Goal: Task Accomplishment & Management: Complete application form

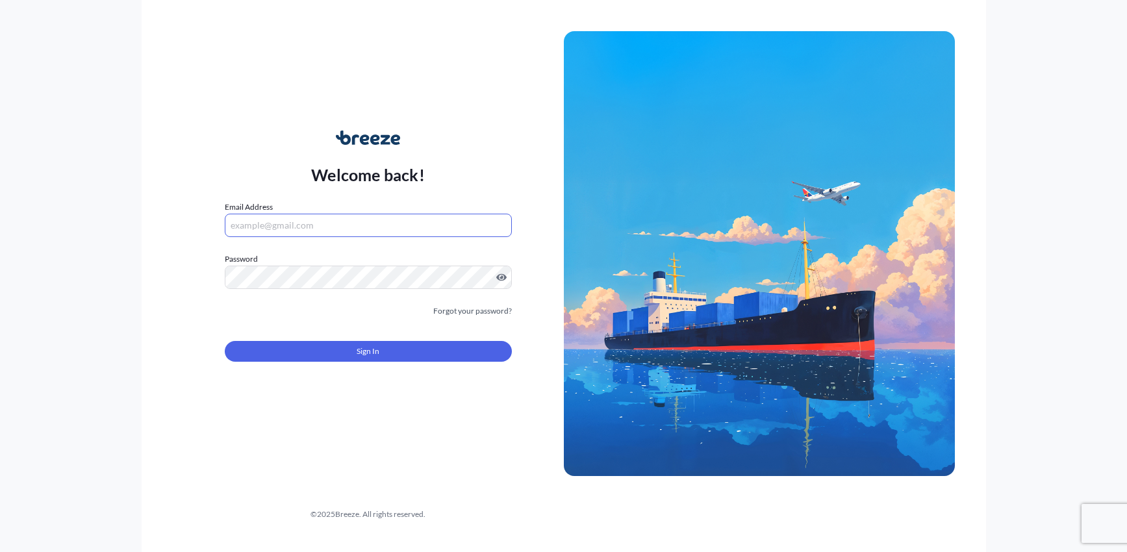
type input "[PERSON_NAME][EMAIL_ADDRESS][DOMAIN_NAME]"
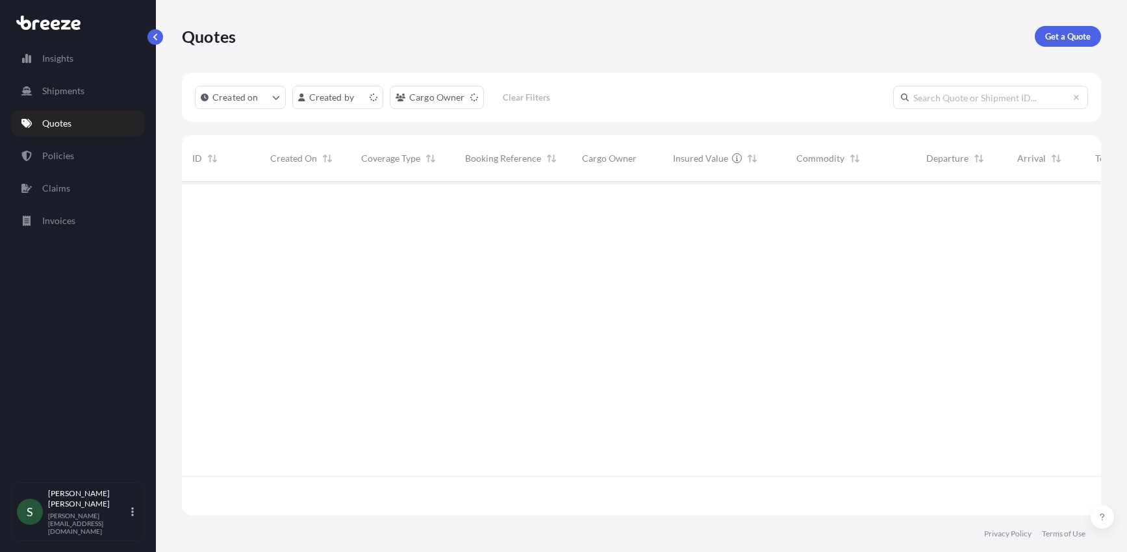
scroll to position [331, 910]
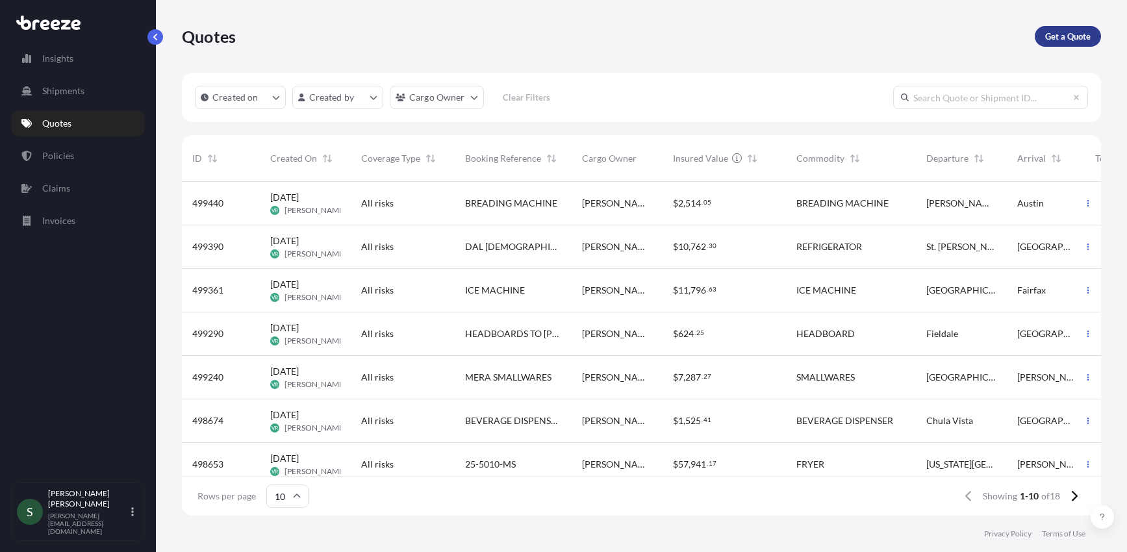
click at [1078, 42] on p "Get a Quote" at bounding box center [1067, 36] width 45 height 13
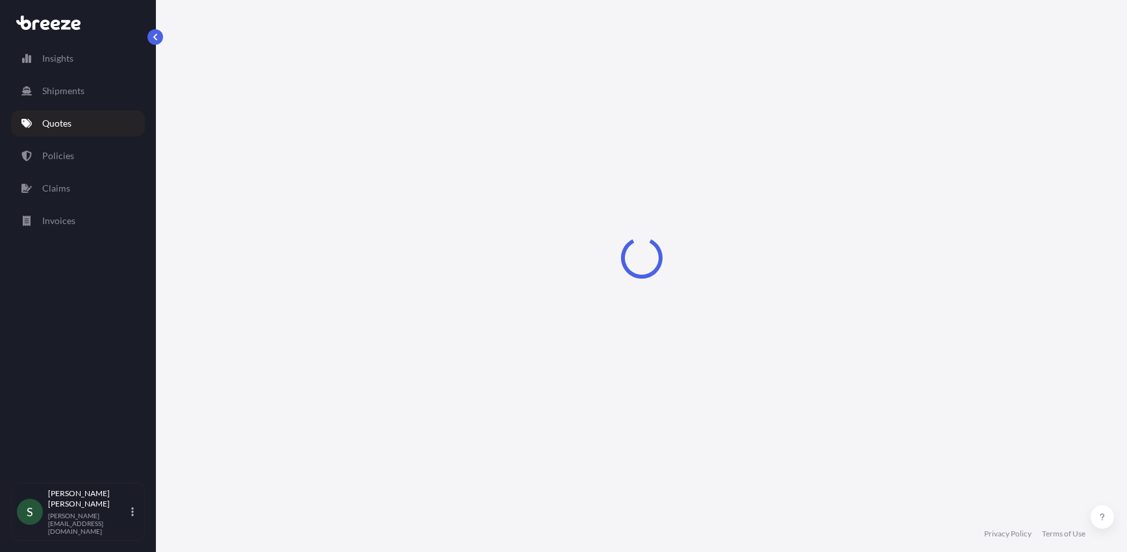
select select "Sea"
select select "1"
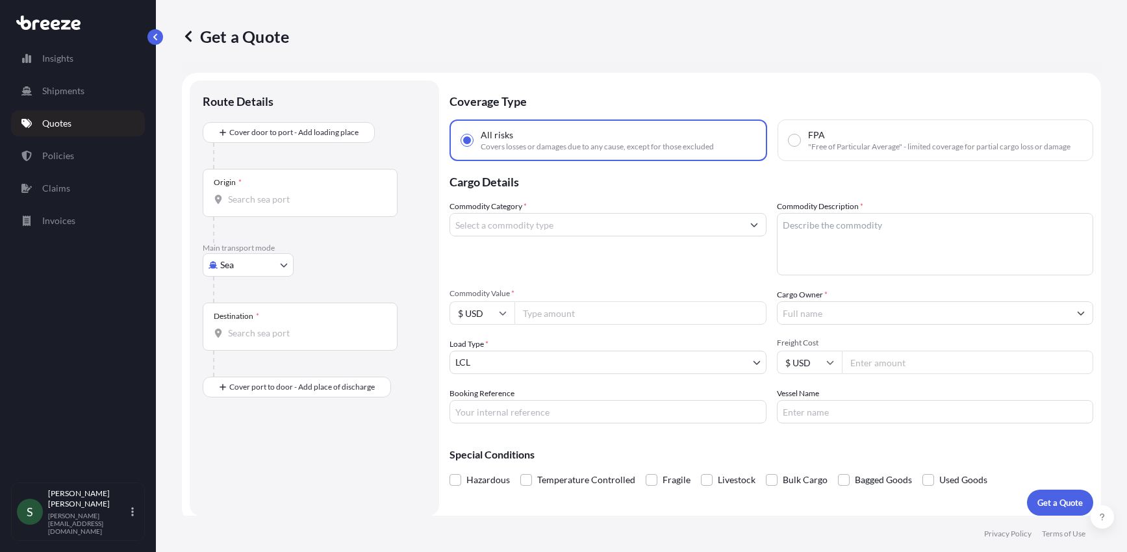
scroll to position [8, 0]
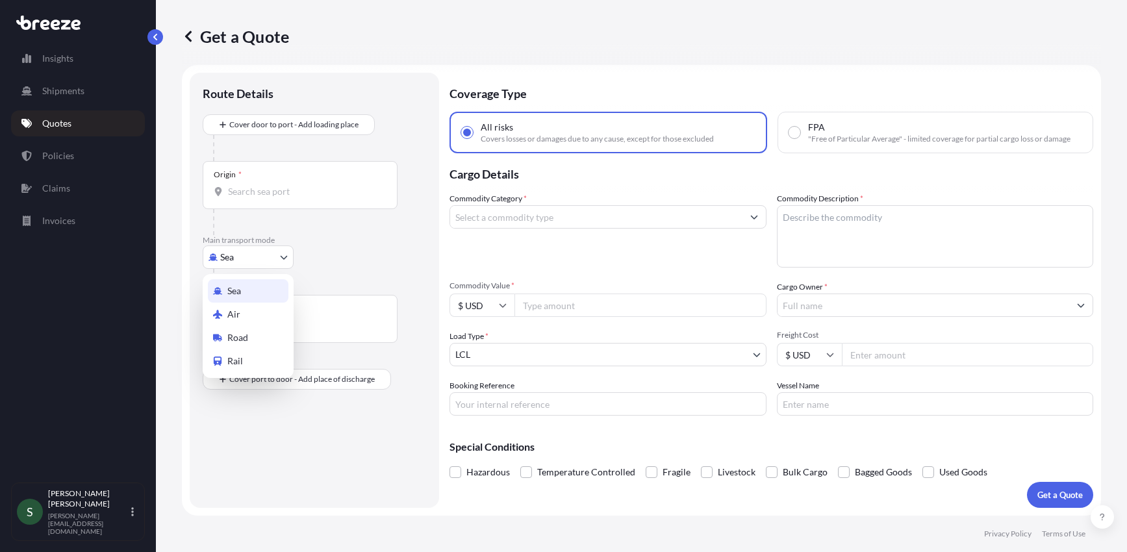
click at [258, 256] on body "Insights Shipments Quotes Policies Claims Invoices S Stephen Mitchell stephen@m…" at bounding box center [563, 276] width 1127 height 552
click at [246, 340] on span "Road" at bounding box center [237, 337] width 21 height 13
select select "Road"
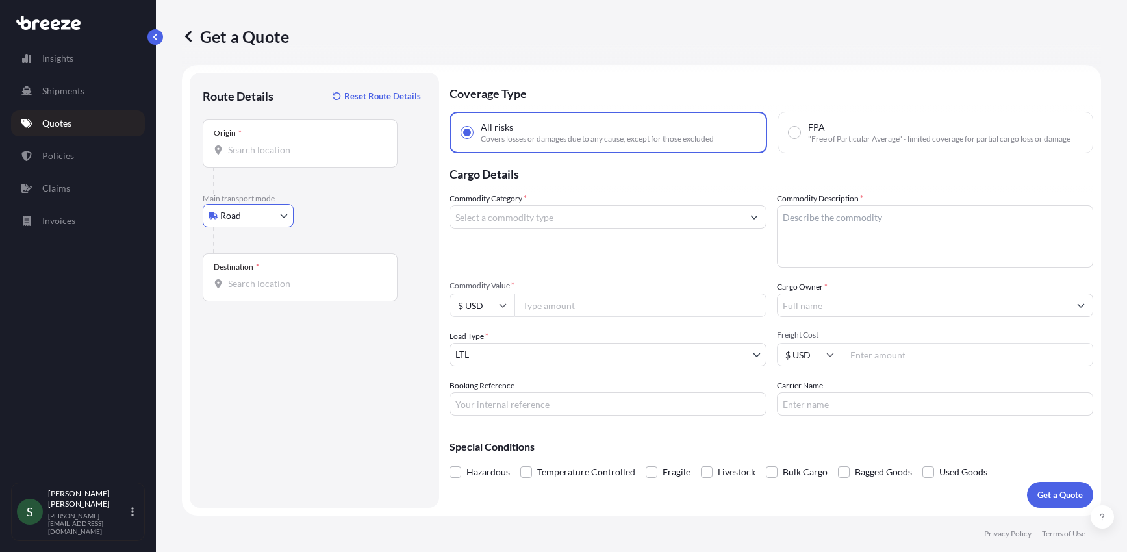
click at [271, 164] on div "Origin *" at bounding box center [300, 144] width 195 height 48
click at [271, 157] on input "Origin *" at bounding box center [304, 150] width 153 height 13
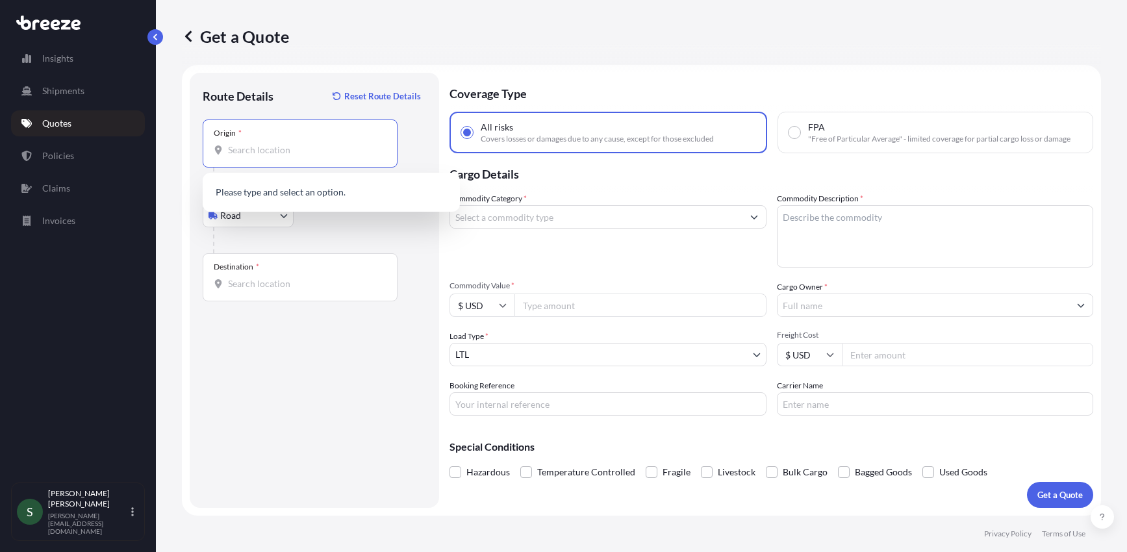
paste input "Otsego, MN 55330"
click at [259, 188] on b "Otsego, MN 55330" at bounding box center [285, 193] width 76 height 11
type input "Otsego, MN 55330, USA"
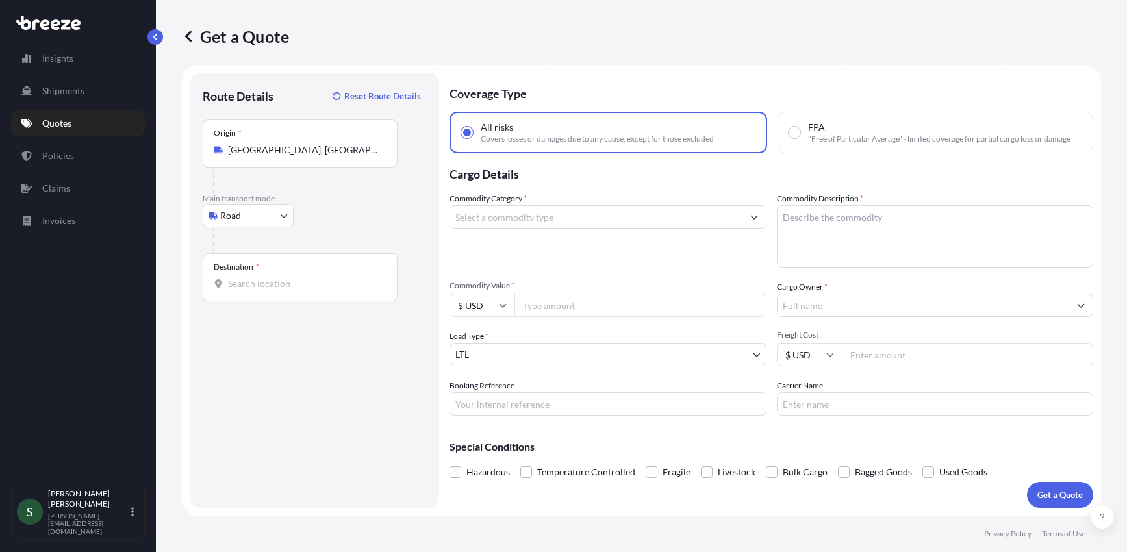
click at [240, 276] on div "Destination *" at bounding box center [300, 277] width 195 height 48
click at [240, 277] on input "Destination *" at bounding box center [304, 283] width 153 height 13
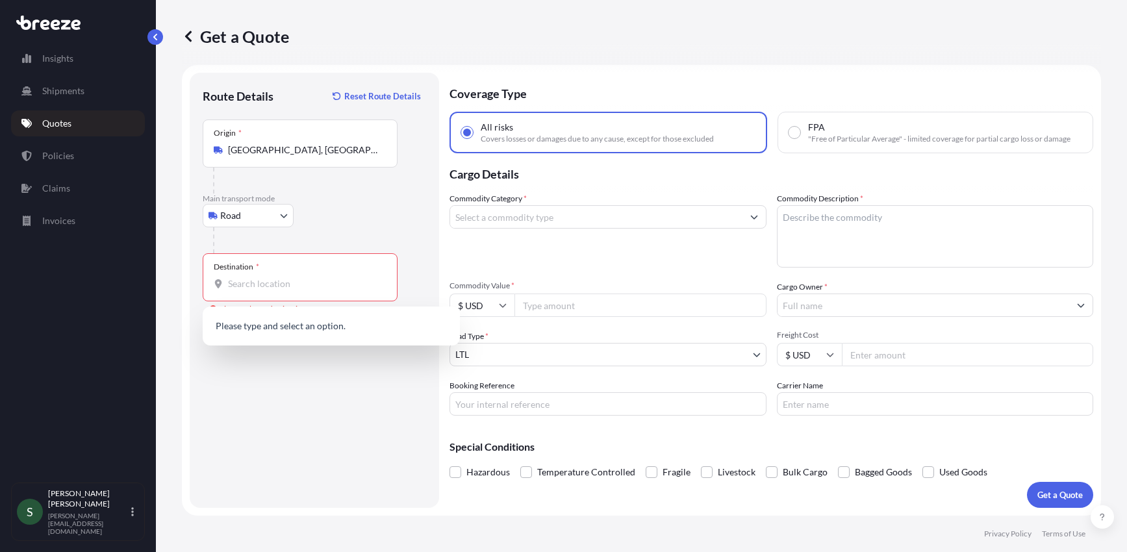
click at [280, 291] on div "Destination *" at bounding box center [300, 277] width 195 height 48
click at [280, 290] on input "Destination * Please select a destination" at bounding box center [304, 283] width 153 height 13
paste input "Phoenix, AZ 85009"
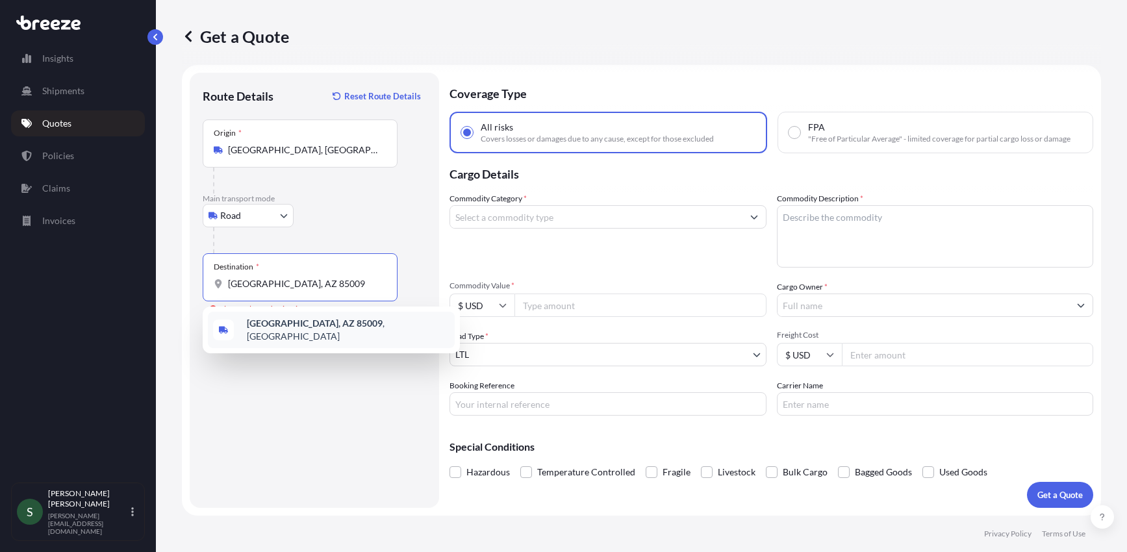
click at [297, 334] on div "Phoenix, AZ 85009 , USA" at bounding box center [331, 330] width 247 height 36
type input "[GEOGRAPHIC_DATA], AZ 85009, [GEOGRAPHIC_DATA]"
click at [555, 223] on input "Commodity Category *" at bounding box center [596, 216] width 292 height 23
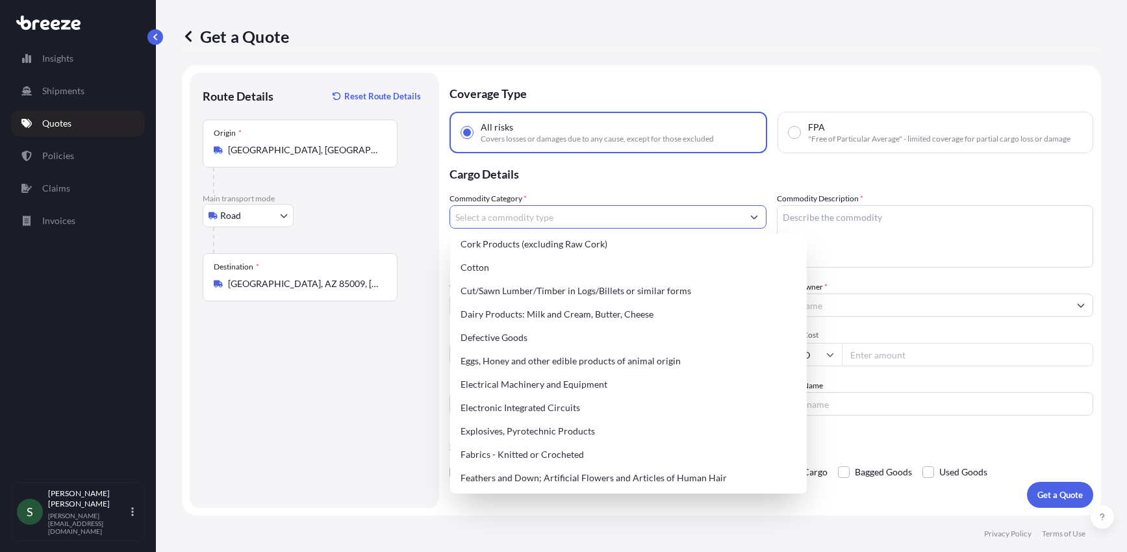
scroll to position [804, 0]
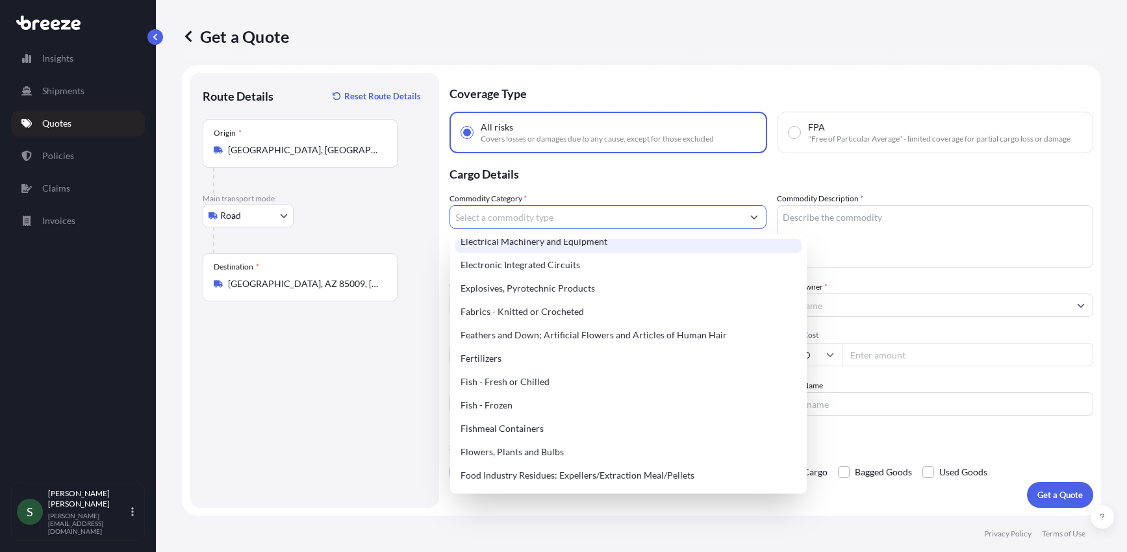
click at [579, 253] on div "Electrical Machinery and Equipment" at bounding box center [628, 241] width 346 height 23
type input "Electrical Machinery and Equipment"
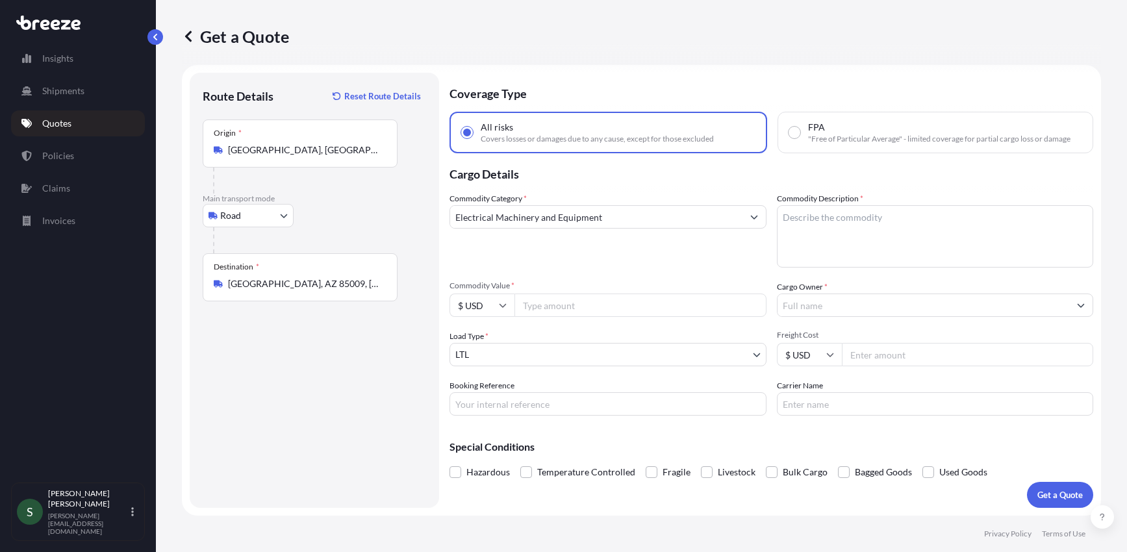
click at [563, 303] on input "Commodity Value *" at bounding box center [641, 305] width 252 height 23
type input "5500.00"
click at [551, 409] on input "Booking Reference" at bounding box center [608, 403] width 317 height 23
paste input "Phoenix, AZ 85009"
type input "Phoenix, AZ 85009"
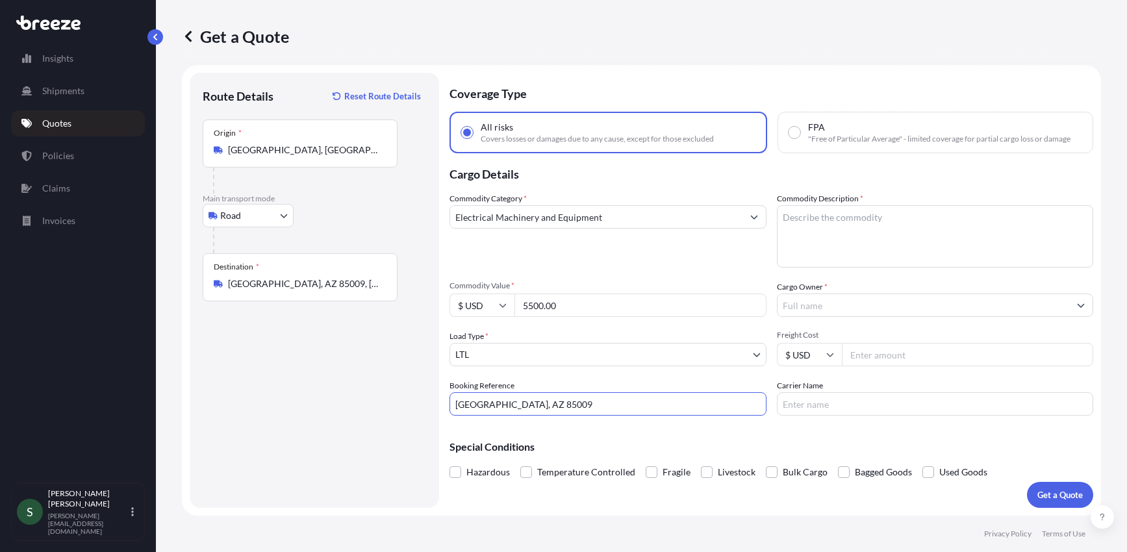
drag, startPoint x: 546, startPoint y: 409, endPoint x: 424, endPoint y: 408, distance: 121.5
click at [424, 408] on form "Route Details Reset Route Details Place of loading Road Road Rail Origin * Otse…" at bounding box center [641, 290] width 919 height 451
paste input "[PERSON_NAME] | Cooler from NCS @ [GEOGRAPHIC_DATA], [GEOGRAPHIC_DATA] to SSP P…"
drag, startPoint x: 517, startPoint y: 405, endPoint x: 596, endPoint y: 424, distance: 80.8
click at [518, 405] on input "[PERSON_NAME] | Cooler from NCS @ [GEOGRAPHIC_DATA], [GEOGRAPHIC_DATA] to SSP P…" at bounding box center [608, 403] width 317 height 23
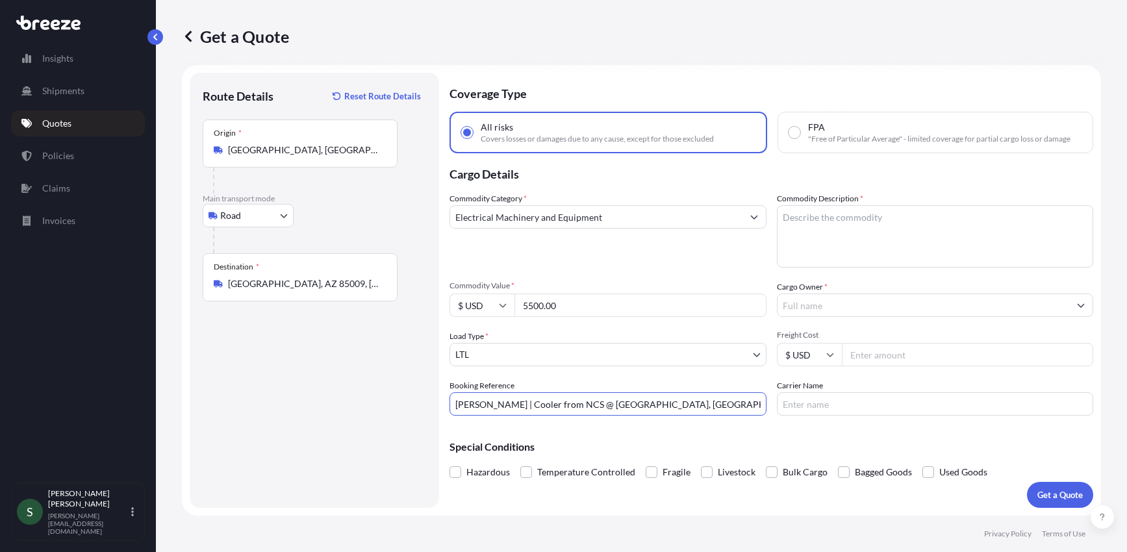
type input "[PERSON_NAME] | Cooler from NCS @ [GEOGRAPHIC_DATA], [GEOGRAPHIC_DATA] to SSP P…"
click at [832, 228] on textarea "Commodity Description *" at bounding box center [935, 236] width 317 height 62
type textarea "Cooler"
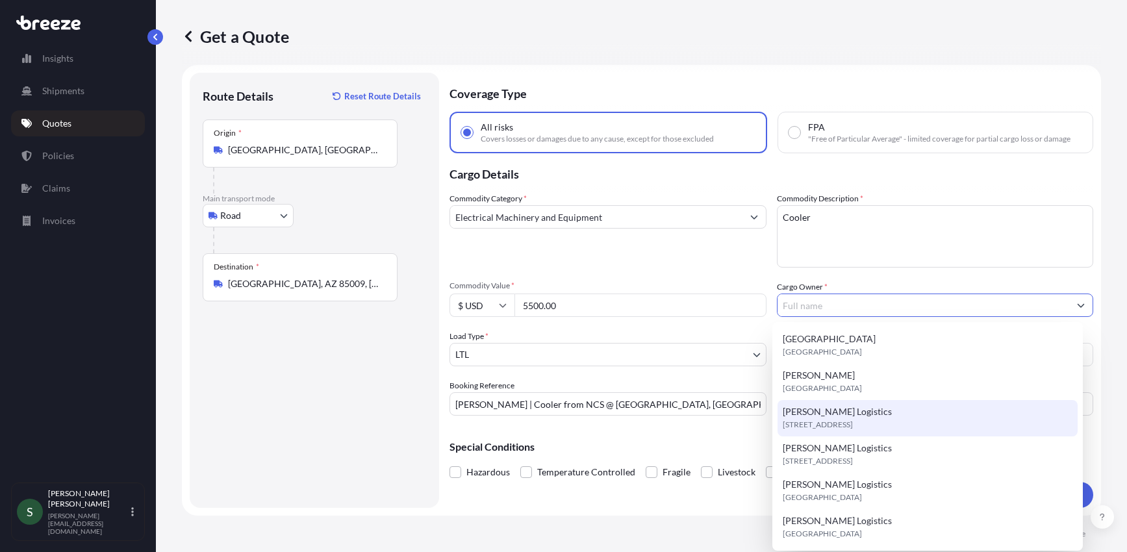
click at [828, 418] on span "6531 Effingham Way ste a, 31909, Columbus, United States" at bounding box center [818, 424] width 70 height 13
type input "[PERSON_NAME] Logistics"
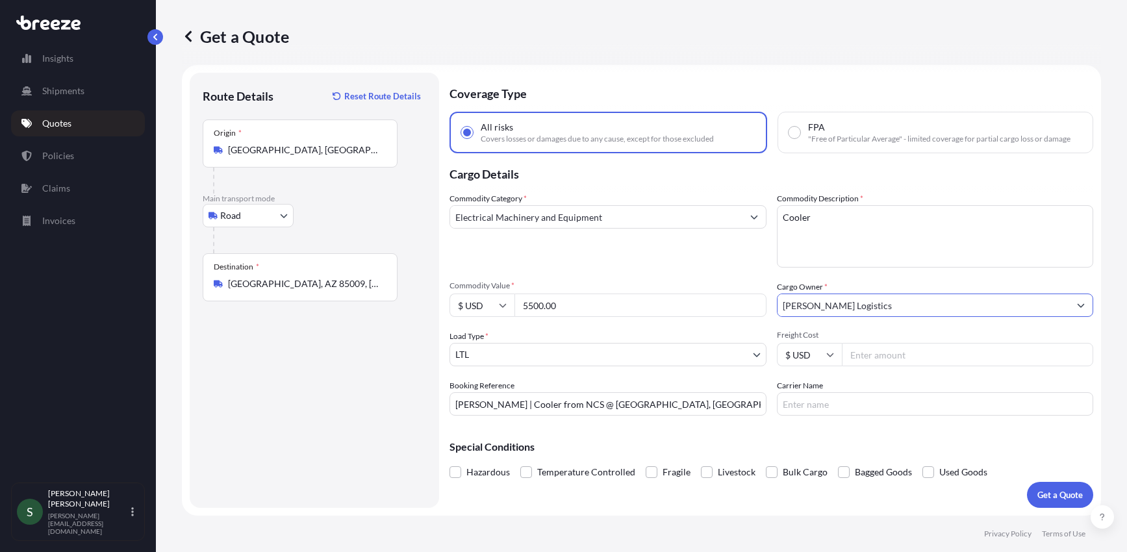
click at [867, 359] on input "Freight Cost" at bounding box center [968, 354] width 252 height 23
type input "551.33"
type input "XPO"
click at [927, 473] on span at bounding box center [929, 472] width 12 height 12
click at [923, 463] on input "Used Goods" at bounding box center [923, 463] width 0 height 0
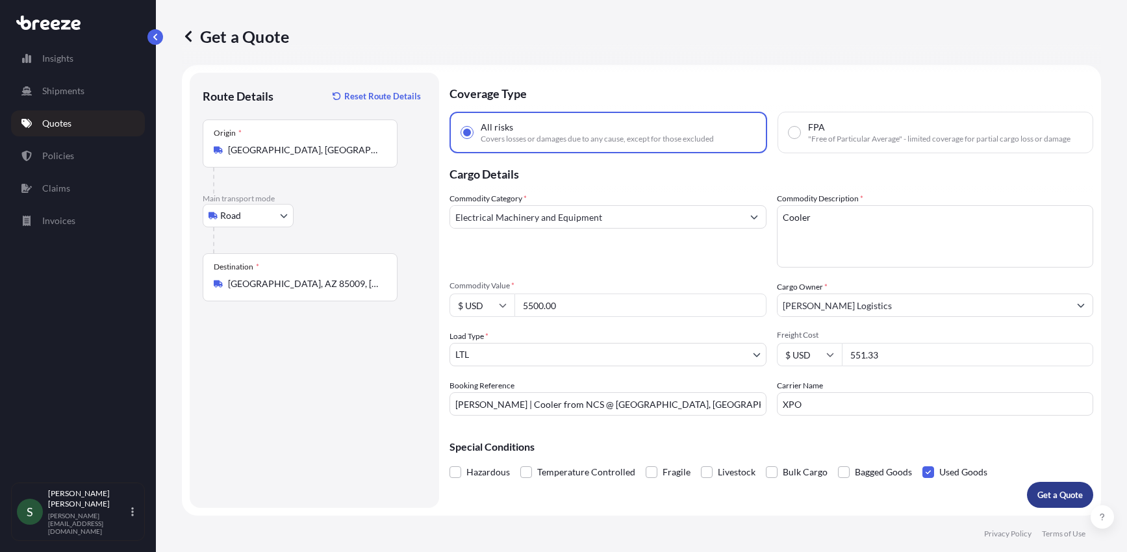
click at [1060, 489] on p "Get a Quote" at bounding box center [1060, 495] width 45 height 13
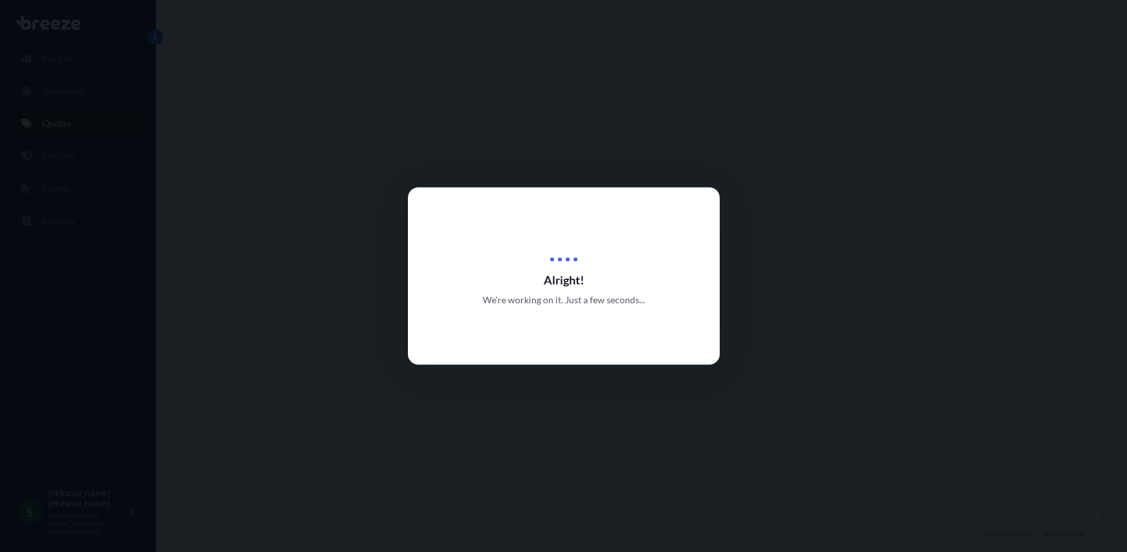
select select "Road"
select select "1"
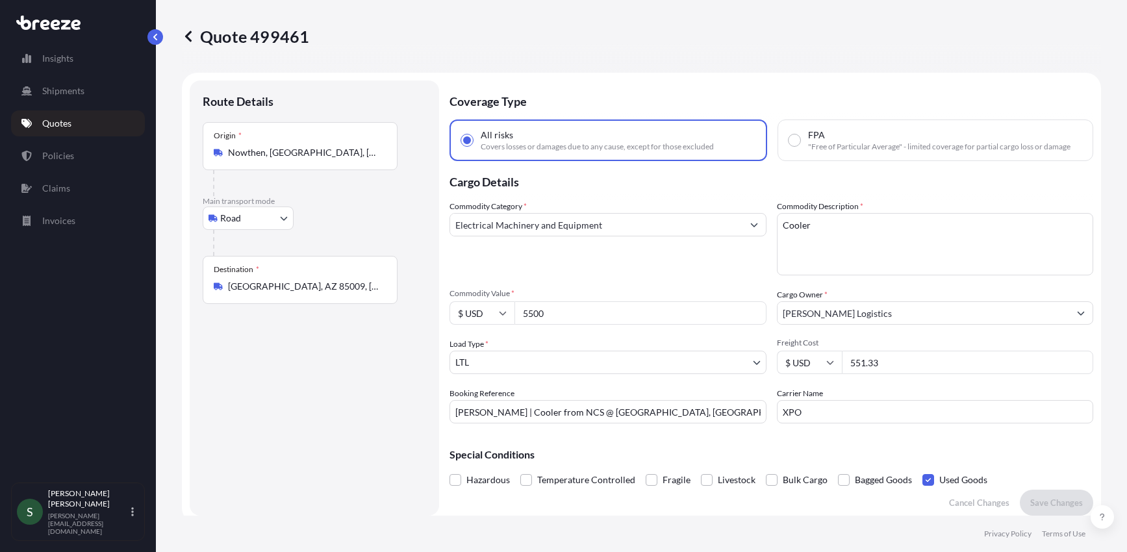
click at [348, 361] on div "Route Details Place of loading Road Road Rail Origin * Nowthen, MN 55330, USA M…" at bounding box center [314, 298] width 223 height 409
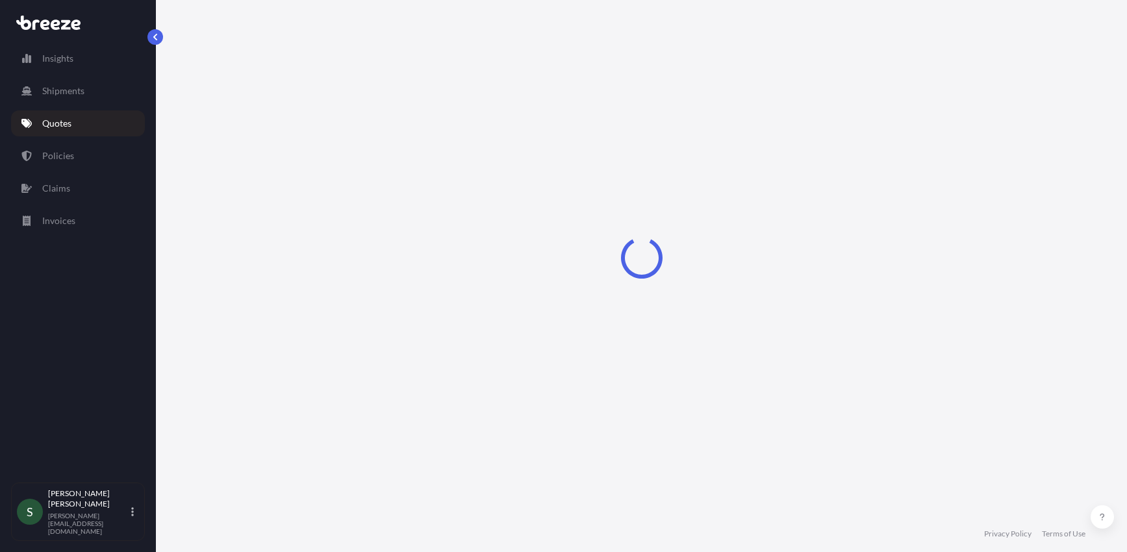
select select "Road"
select select "1"
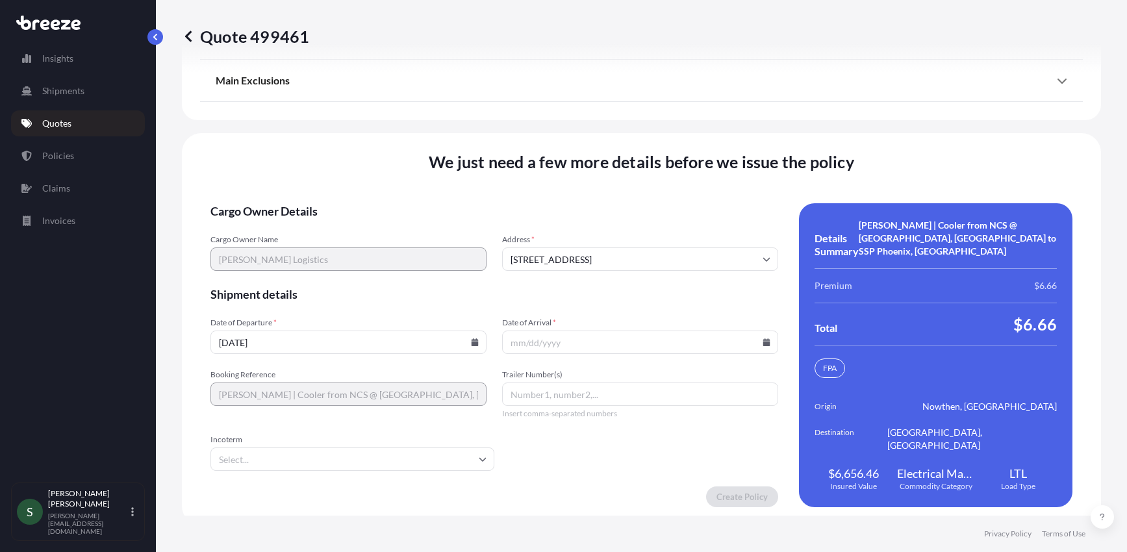
scroll to position [1827, 0]
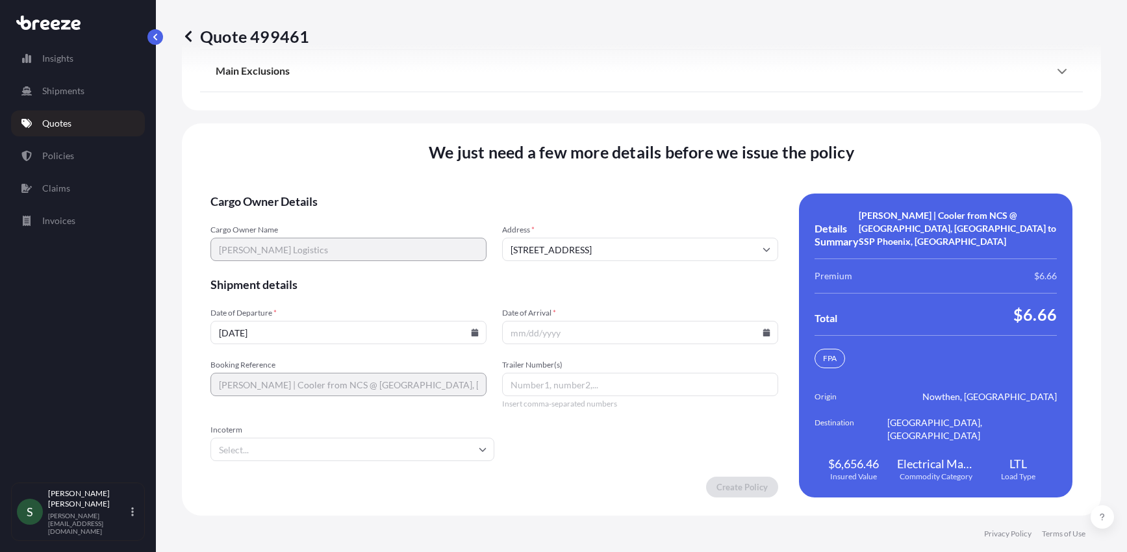
click at [761, 337] on input "Date of Arrival *" at bounding box center [640, 332] width 276 height 23
click at [763, 333] on icon at bounding box center [766, 333] width 7 height 8
click at [639, 251] on button "25" at bounding box center [635, 241] width 21 height 21
type input "[DATE]"
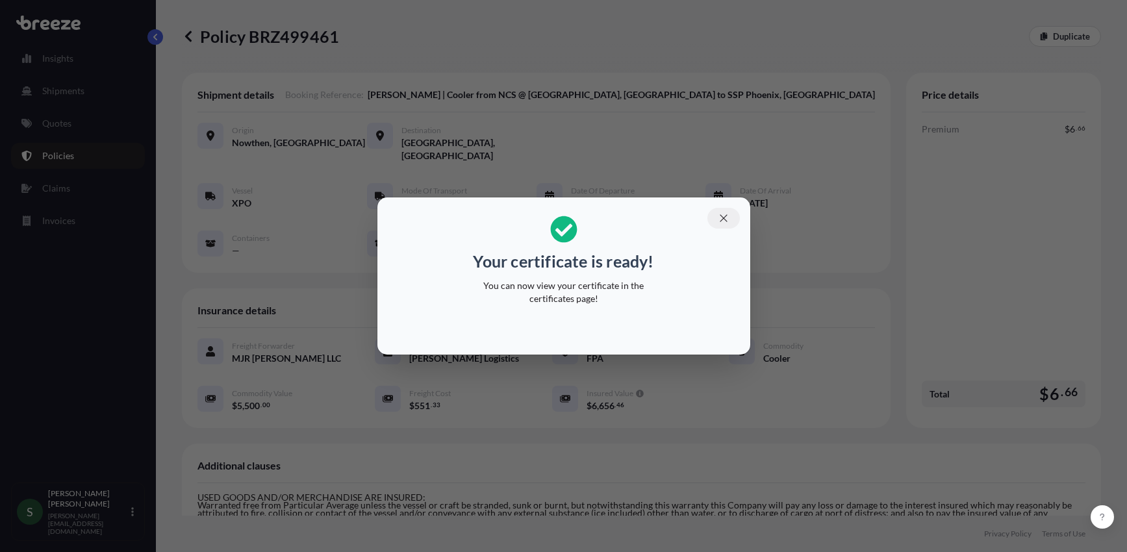
click at [726, 212] on button "button" at bounding box center [724, 218] width 32 height 21
